Goal: Task Accomplishment & Management: Manage account settings

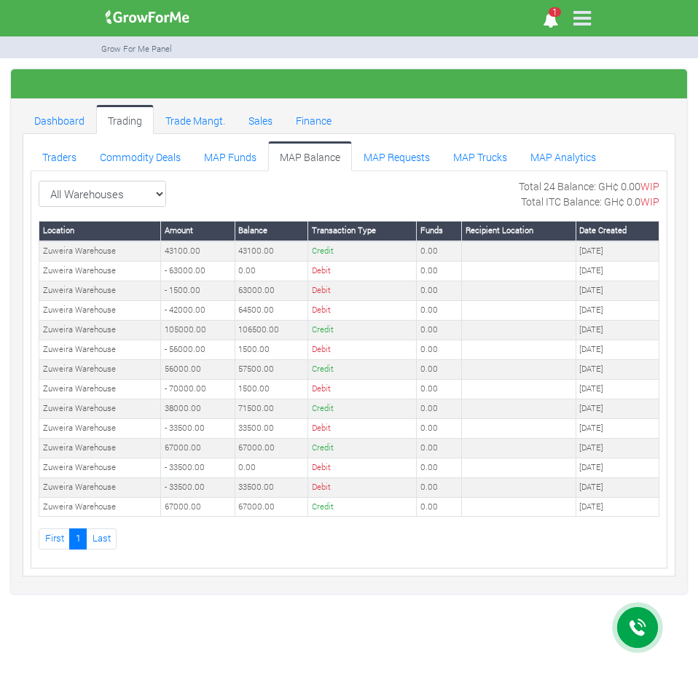
click at [288, 154] on link "MAP Balance" at bounding box center [310, 155] width 84 height 29
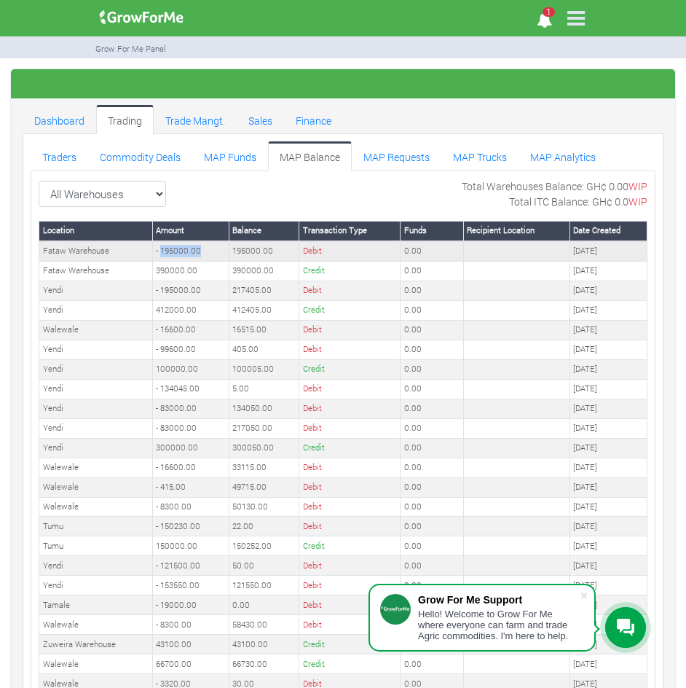
drag, startPoint x: 202, startPoint y: 250, endPoint x: 162, endPoint y: 254, distance: 40.3
click at [162, 254] on td "- 195000.00" at bounding box center [190, 251] width 76 height 20
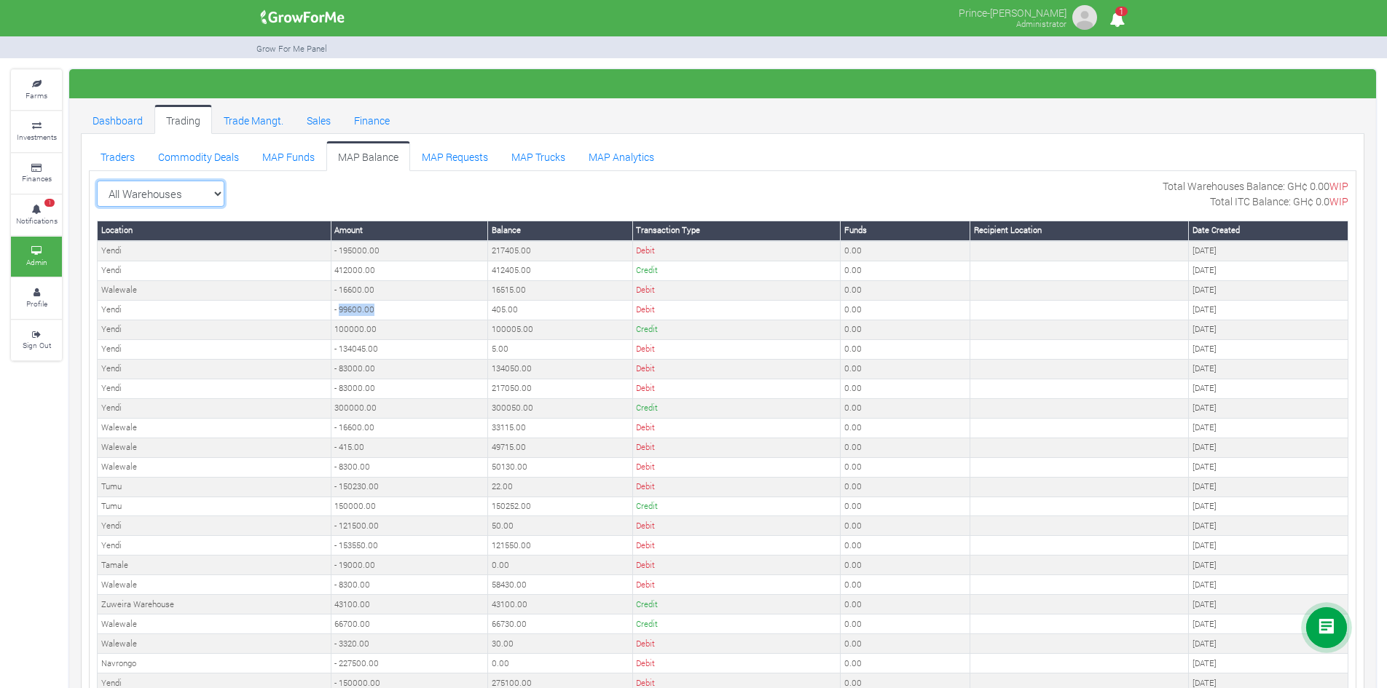
click at [170, 192] on select "All Warehouses TDX Navrongo Walewale Garu (Faranaya) Kintampo Langbensi WamiAgr…" at bounding box center [160, 194] width 127 height 26
select select "?warehouse=24"
click at [97, 181] on select "All Warehouses TDX Navrongo Walewale Garu (Faranaya) Kintampo Langbensi WamiAgr…" at bounding box center [160, 194] width 127 height 26
